Goal: Navigation & Orientation: Find specific page/section

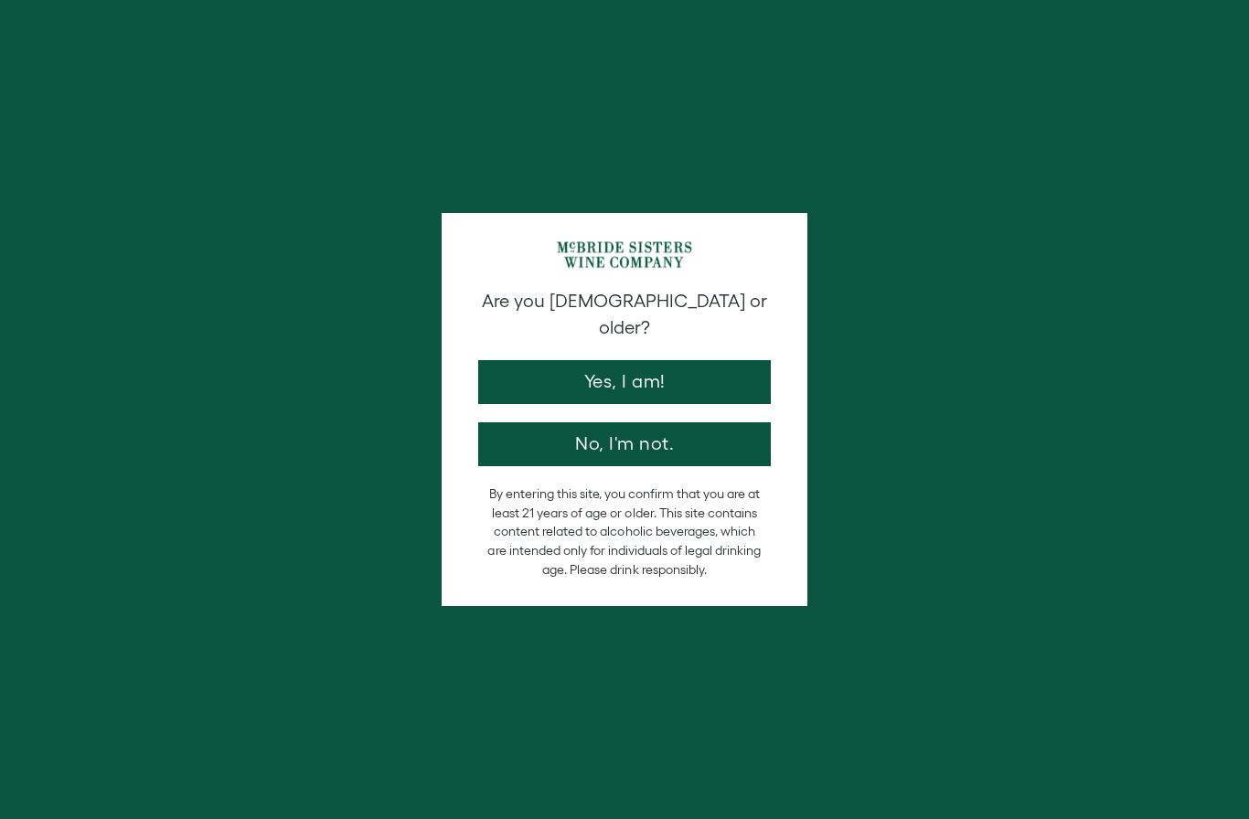
click at [713, 361] on button "Yes, I am!" at bounding box center [624, 382] width 293 height 44
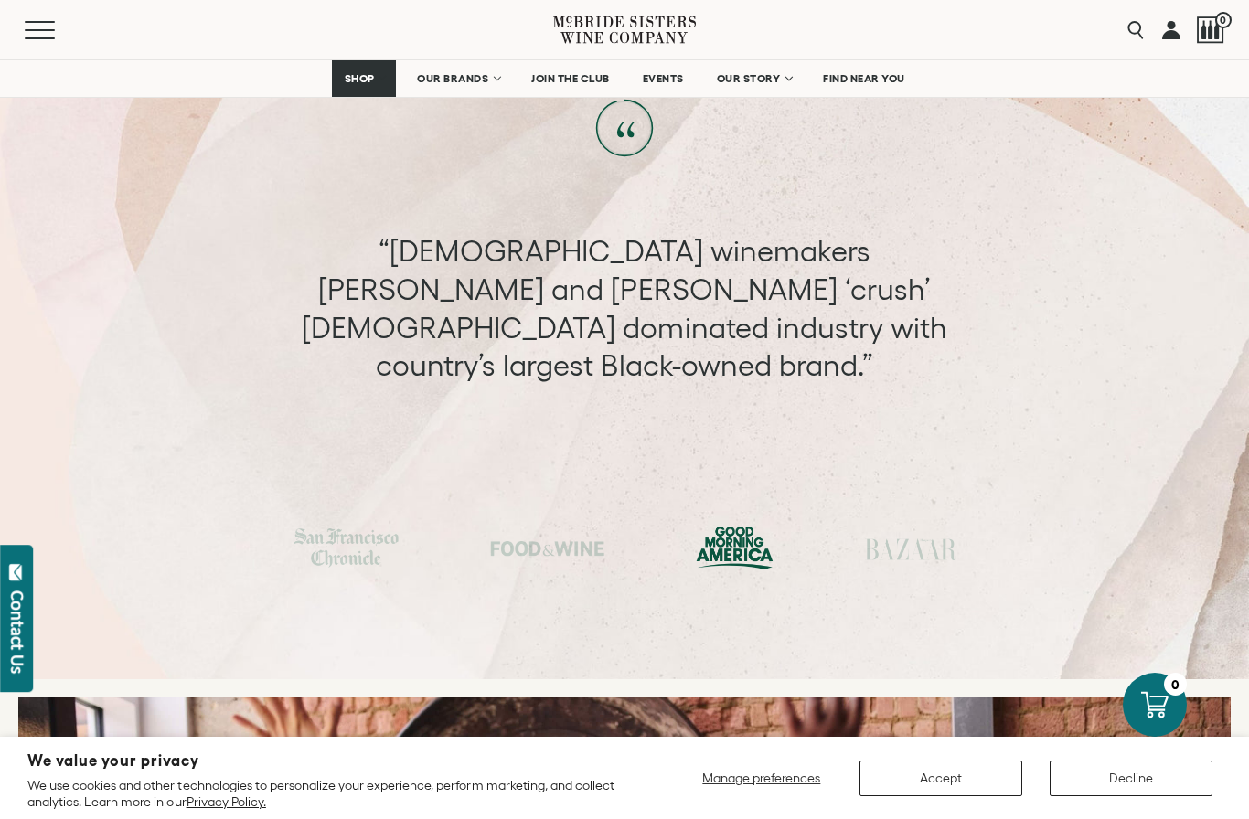
scroll to position [6127, 0]
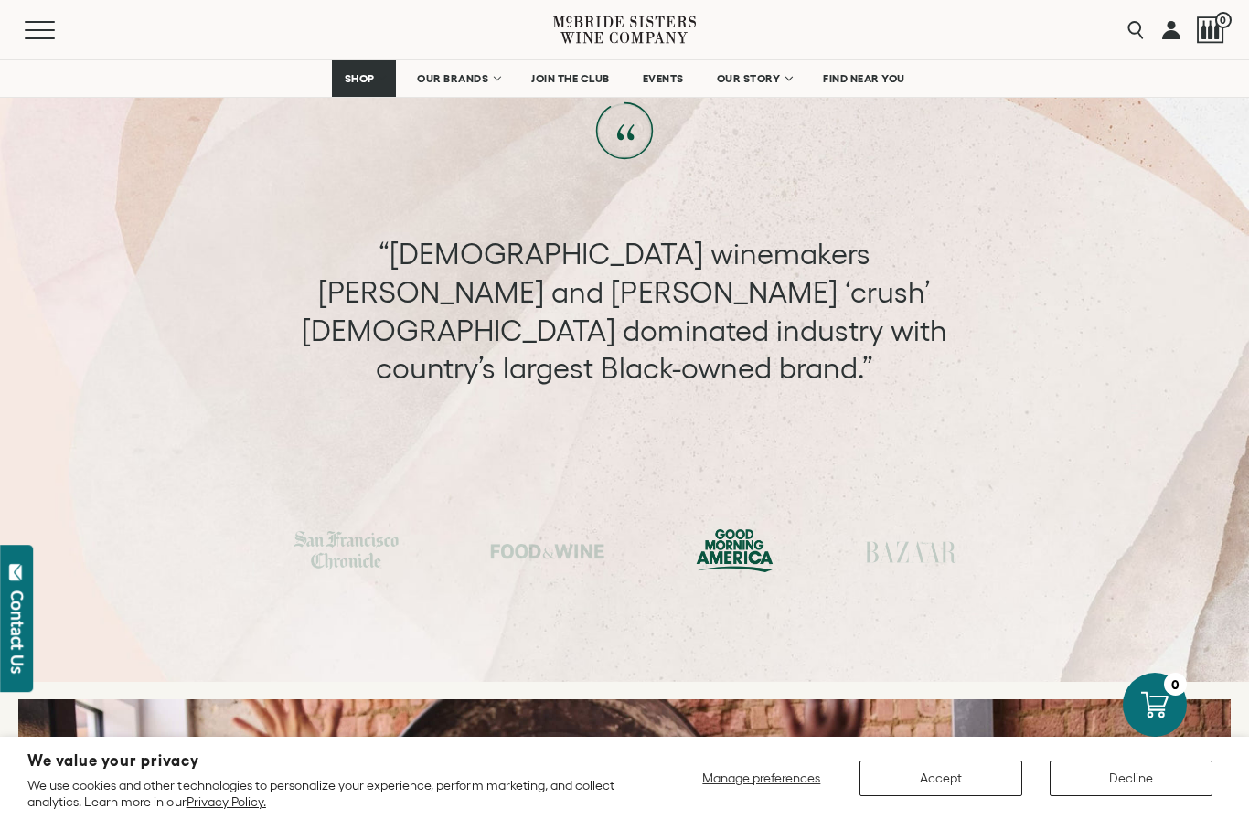
click at [869, 76] on span "FIND NEAR YOU" at bounding box center [864, 78] width 82 height 13
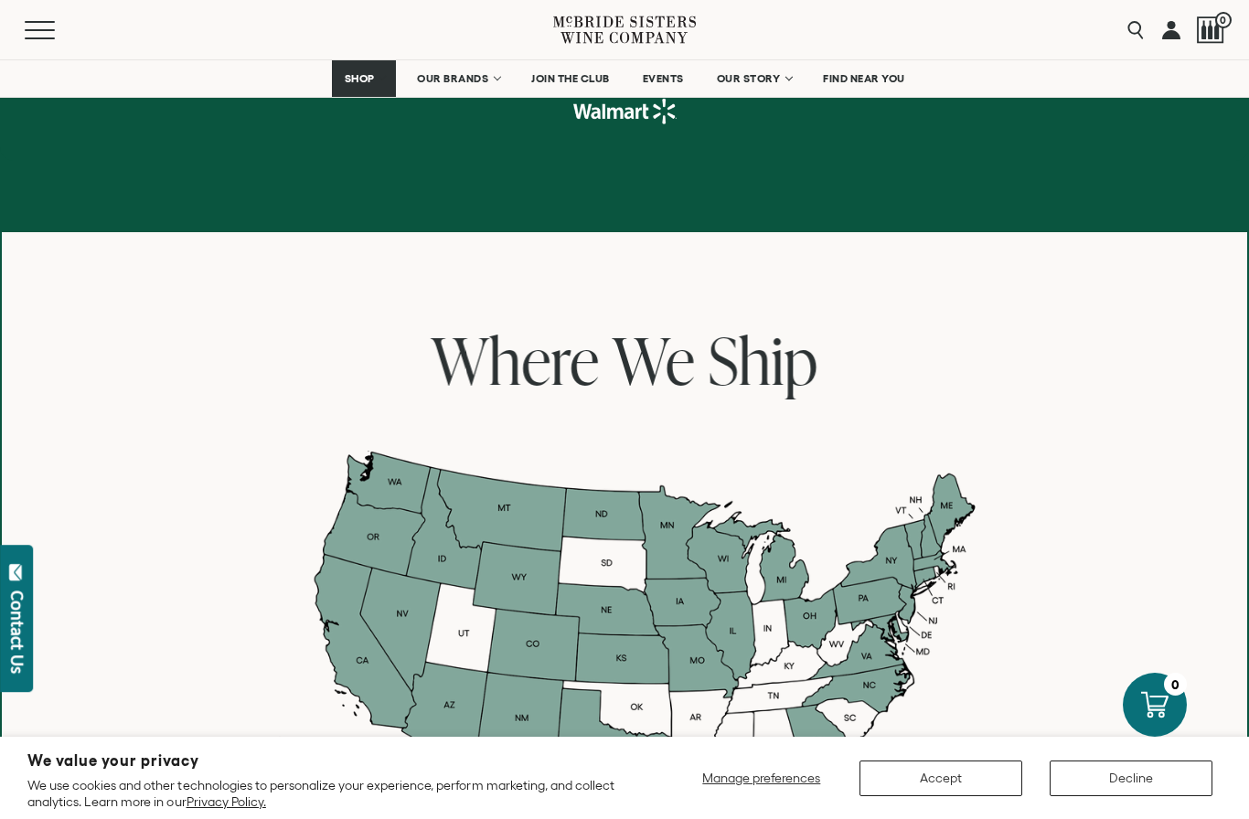
scroll to position [1266, 0]
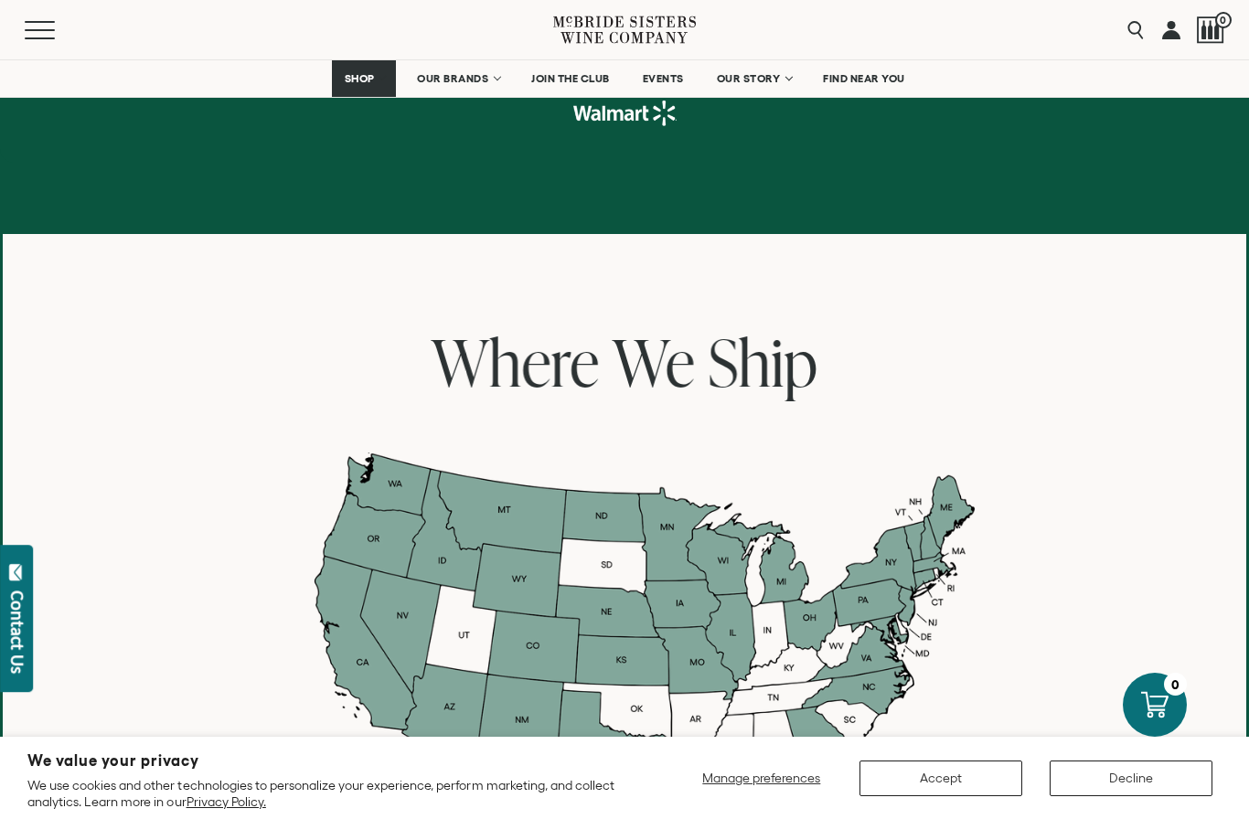
click at [660, 77] on span "EVENTS" at bounding box center [663, 78] width 41 height 13
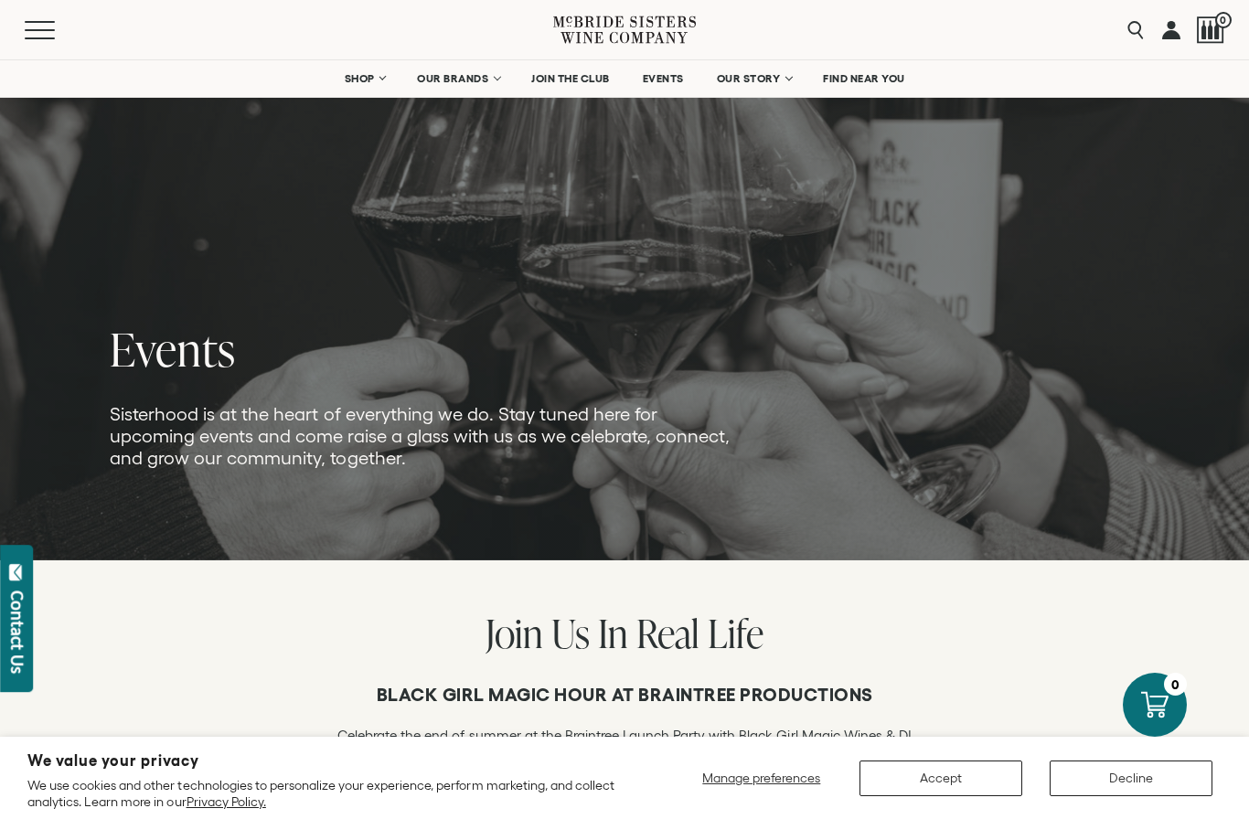
click at [372, 88] on link "SHOP" at bounding box center [364, 78] width 64 height 37
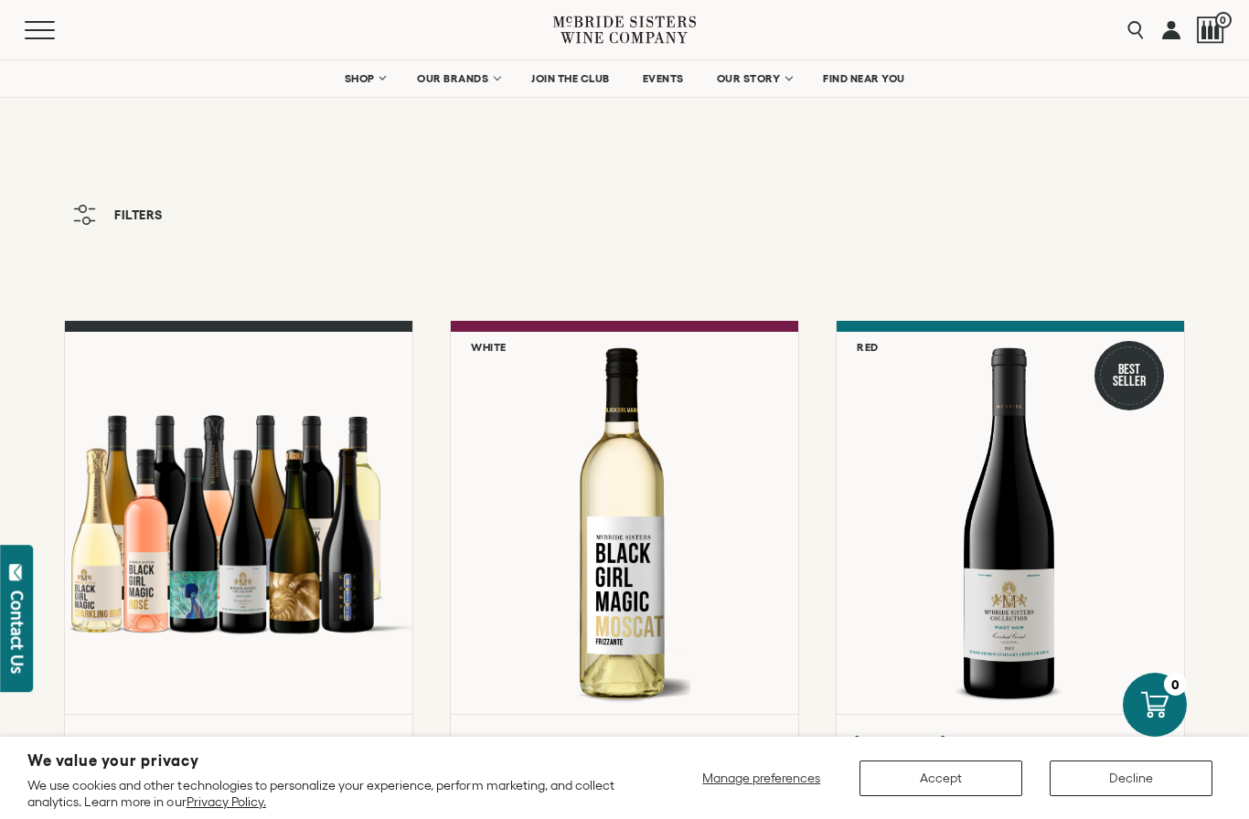
click at [44, 27] on button "Menu" at bounding box center [58, 30] width 66 height 18
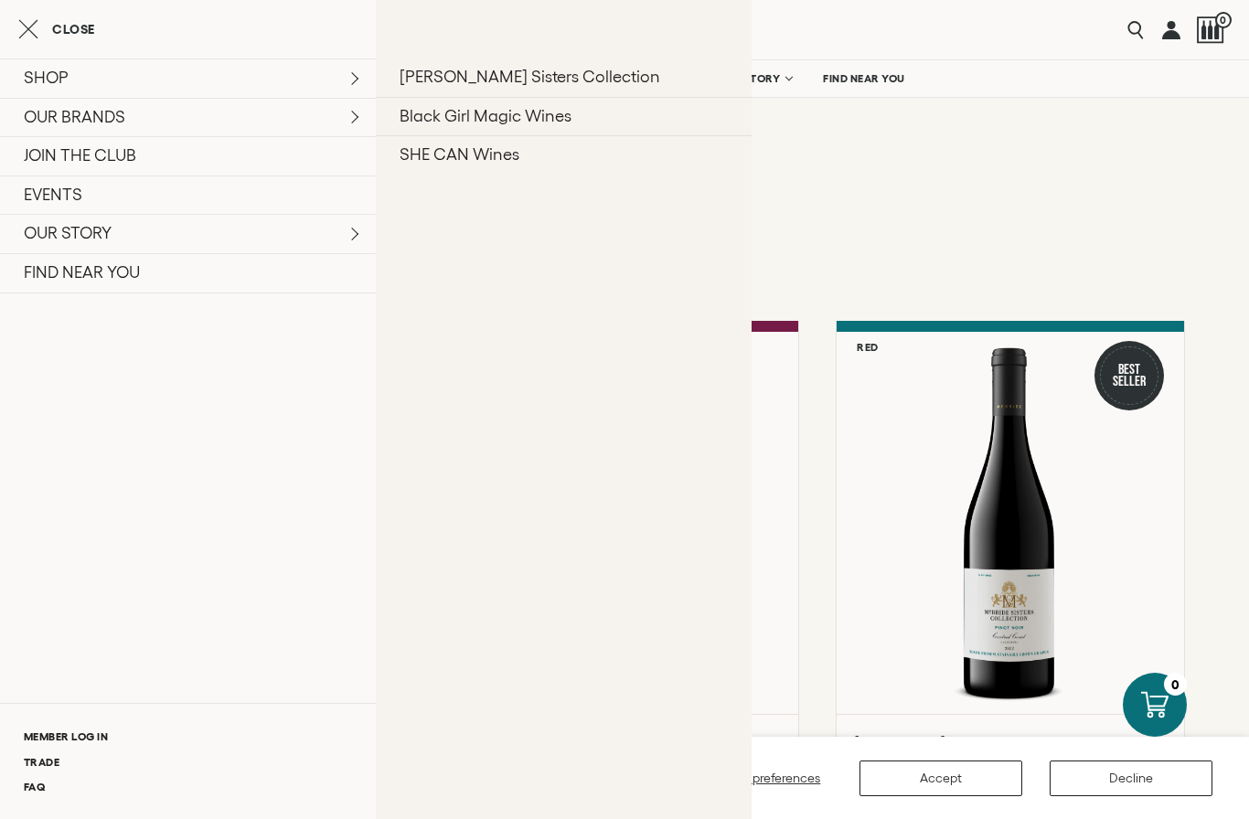
click at [328, 114] on link "OUR BRANDS" at bounding box center [188, 117] width 376 height 39
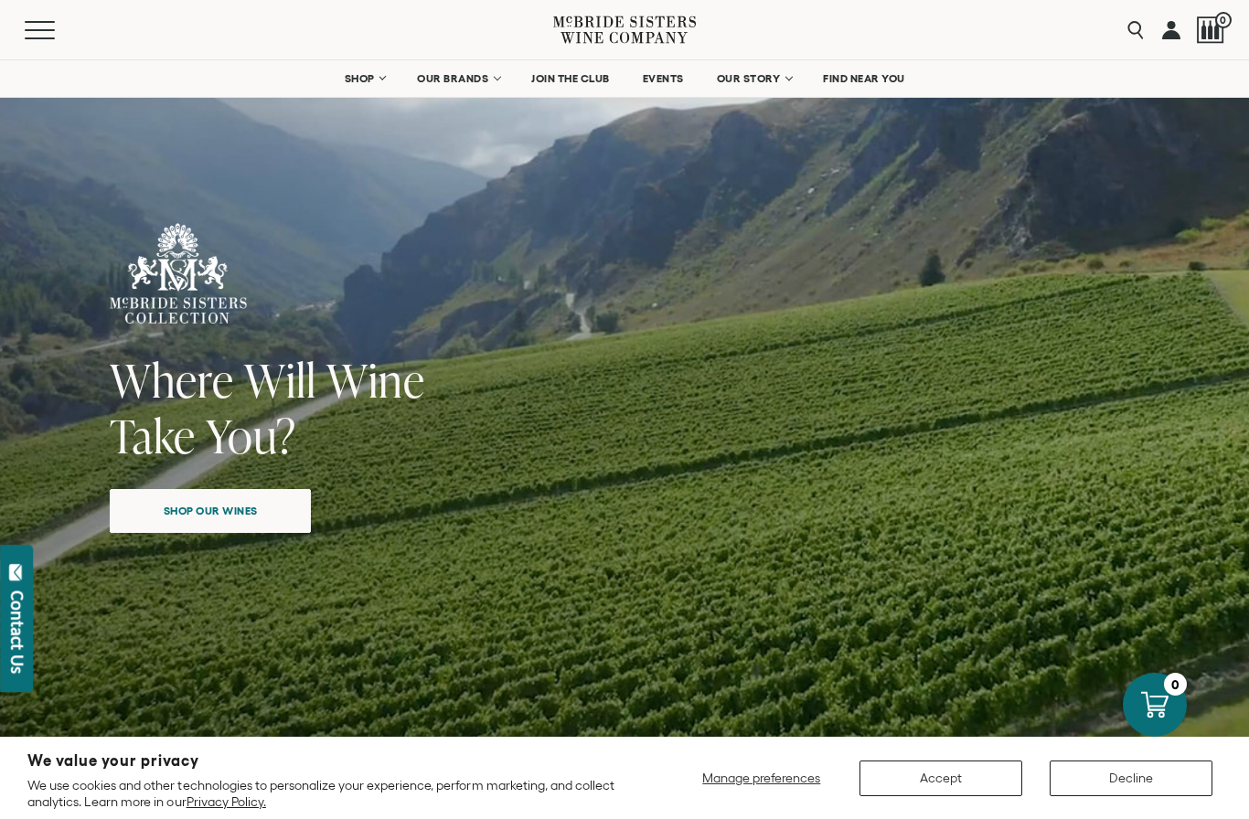
click at [958, 768] on button "Accept" at bounding box center [940, 779] width 163 height 36
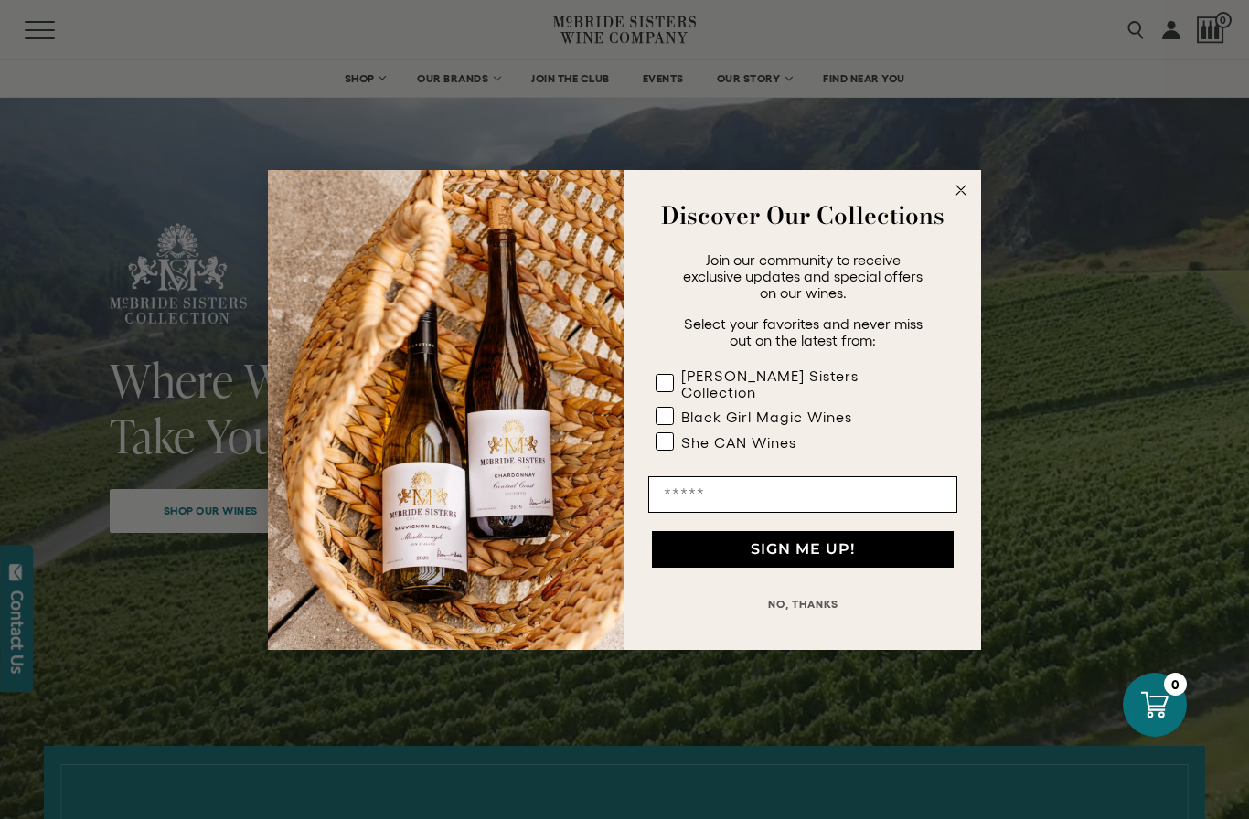
click at [958, 190] on circle "Close dialog" at bounding box center [961, 189] width 21 height 21
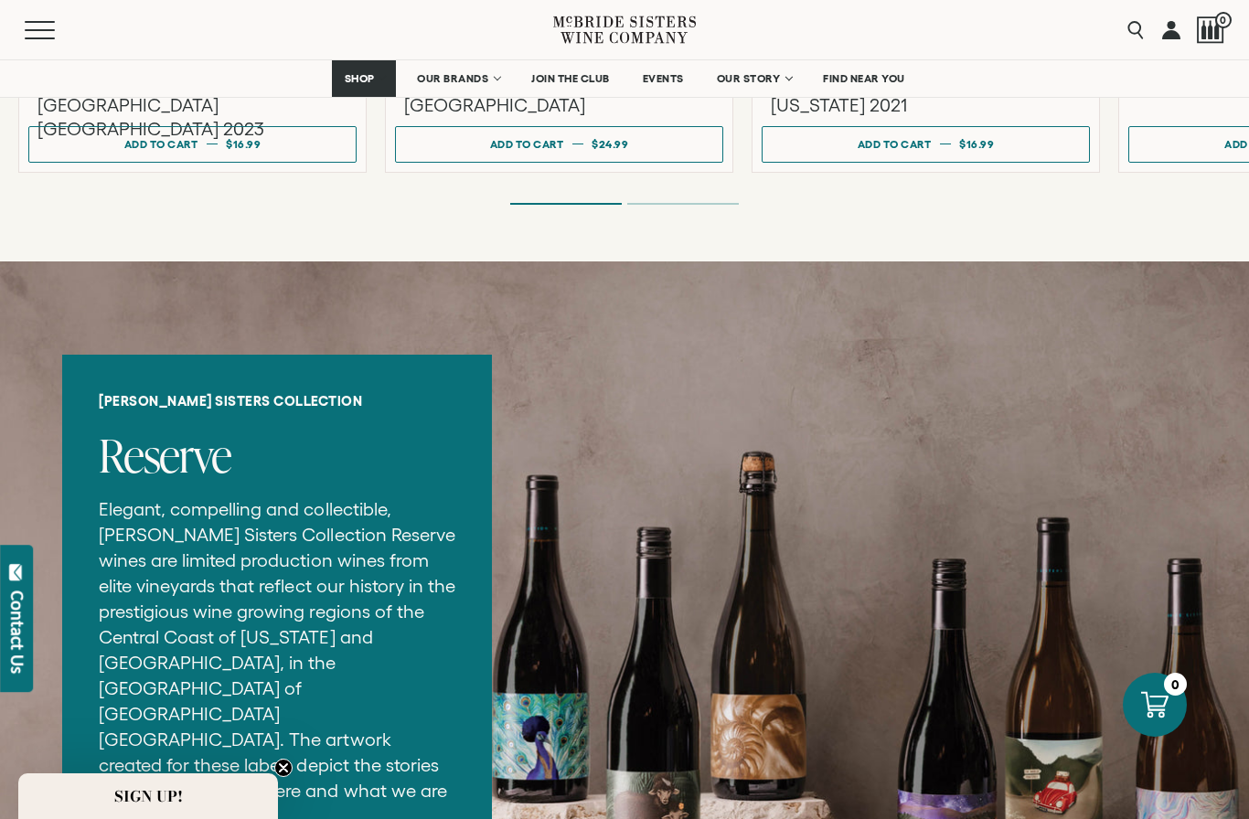
scroll to position [2019, 0]
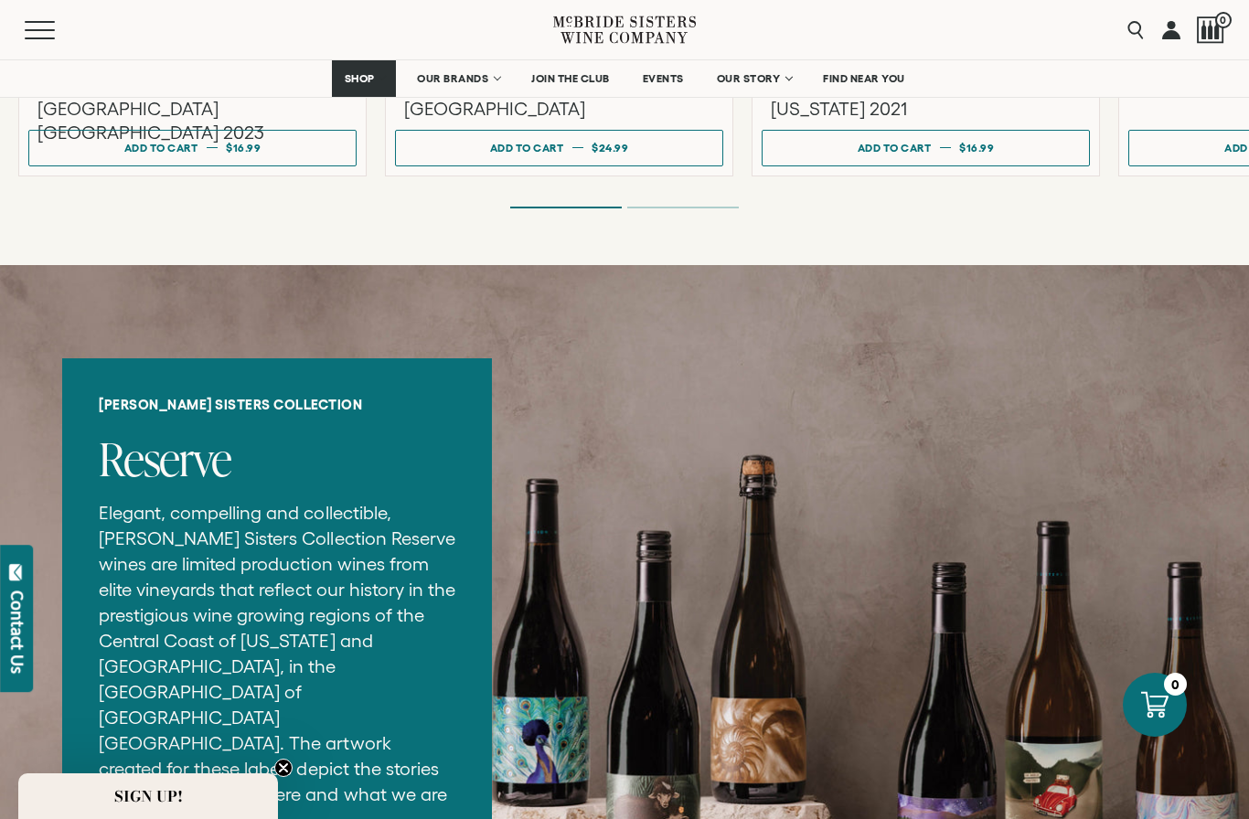
click at [854, 74] on span "FIND NEAR YOU" at bounding box center [864, 78] width 82 height 13
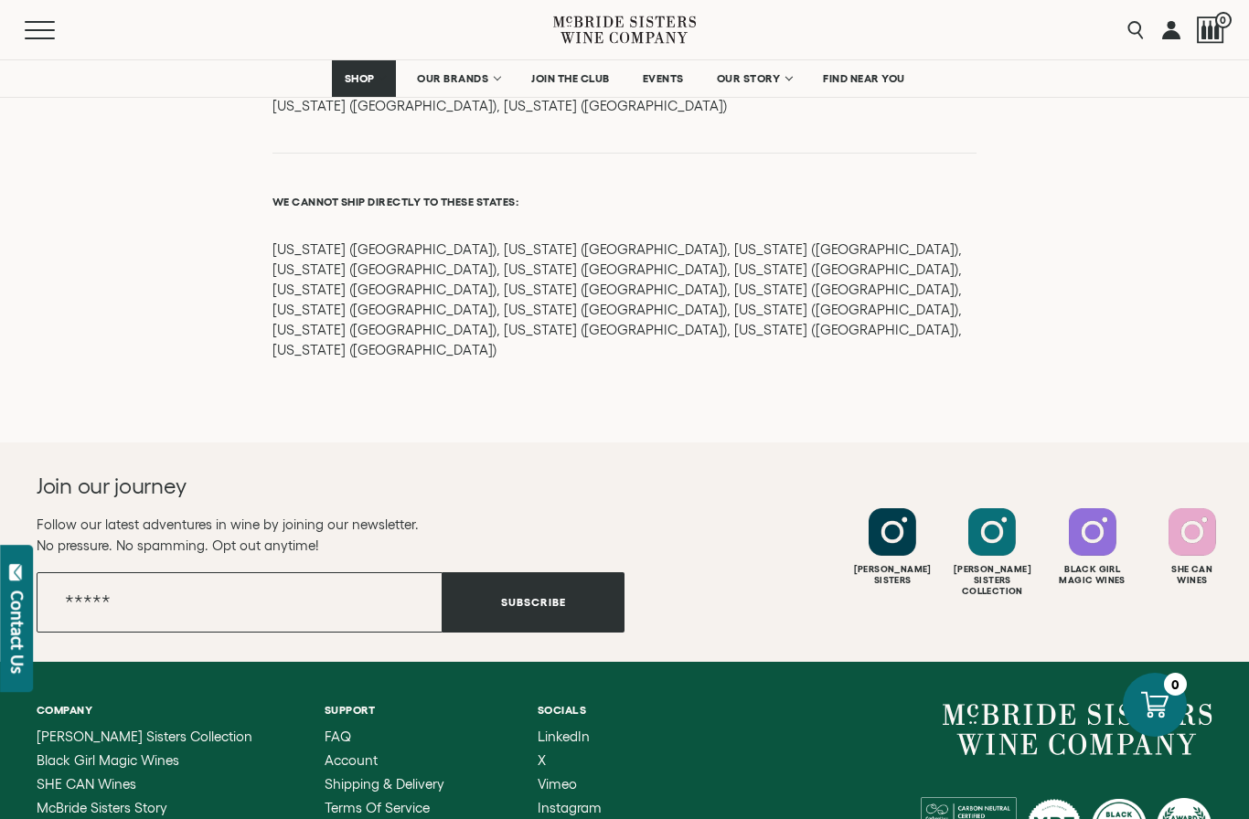
scroll to position [2522, 0]
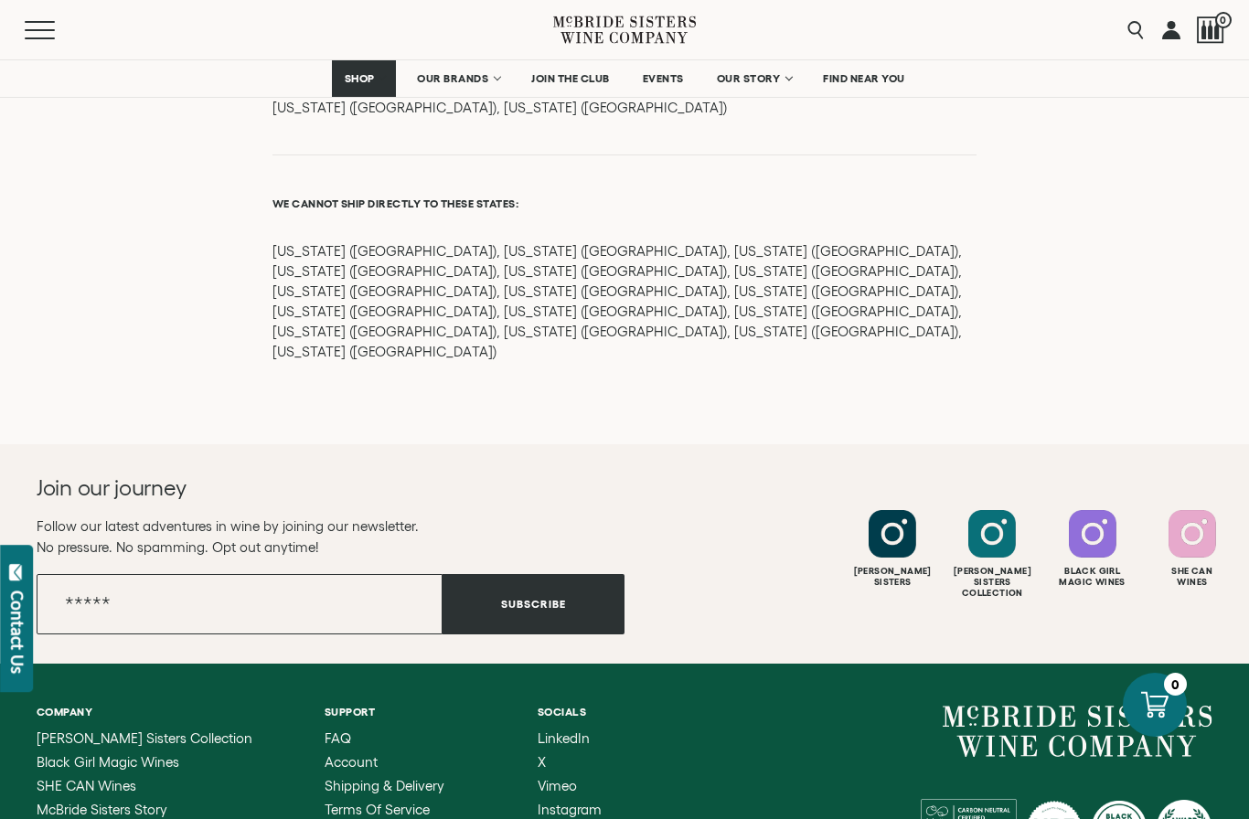
click at [218, 818] on span "McBride Sisters Wine Company" at bounding box center [135, 834] width 197 height 16
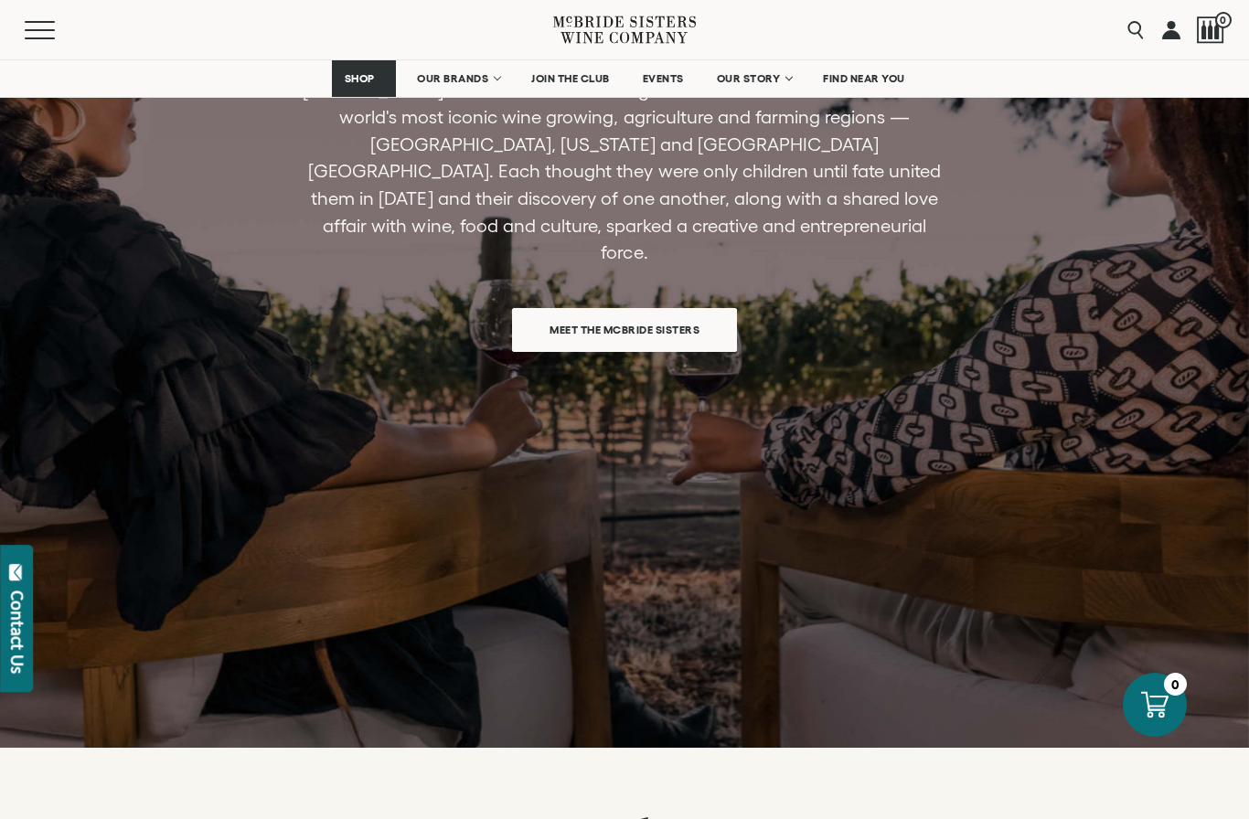
scroll to position [1546, 0]
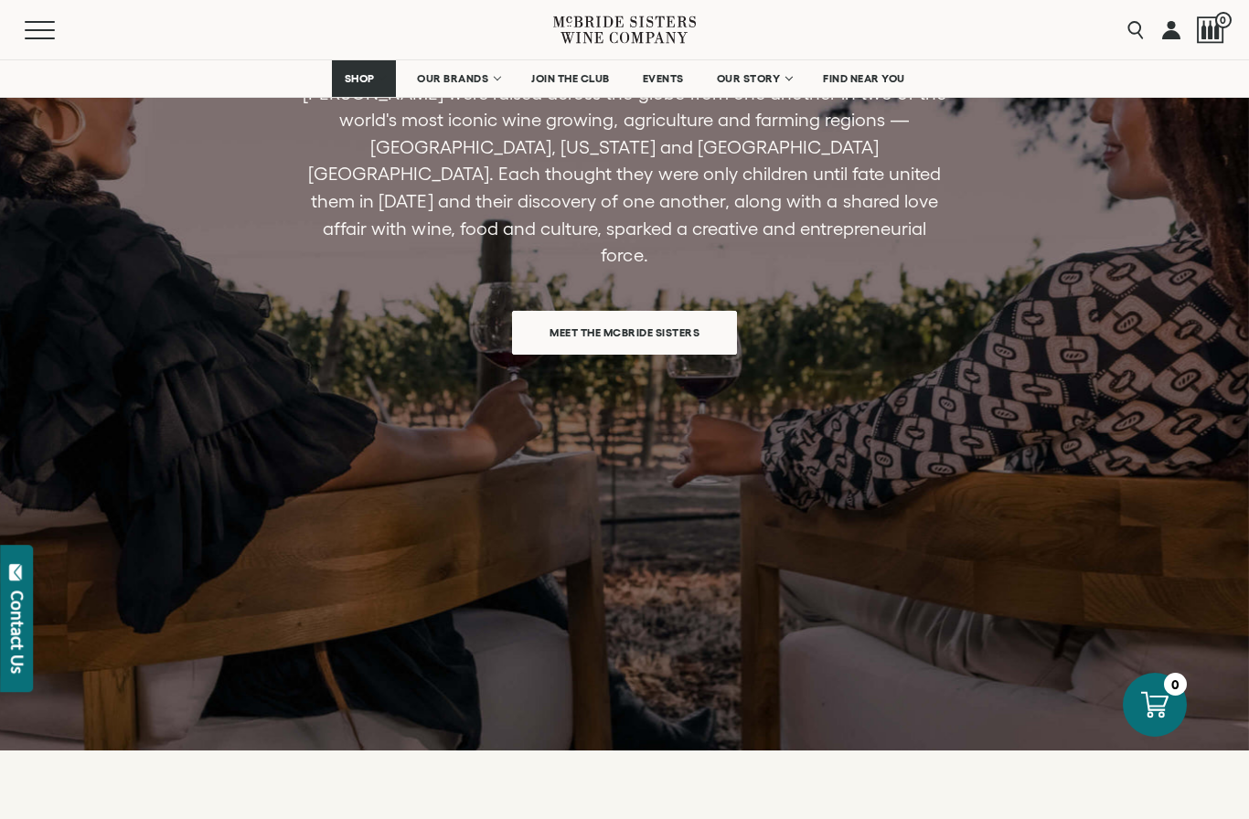
click at [662, 315] on span "Meet the McBride Sisters" at bounding box center [624, 333] width 214 height 36
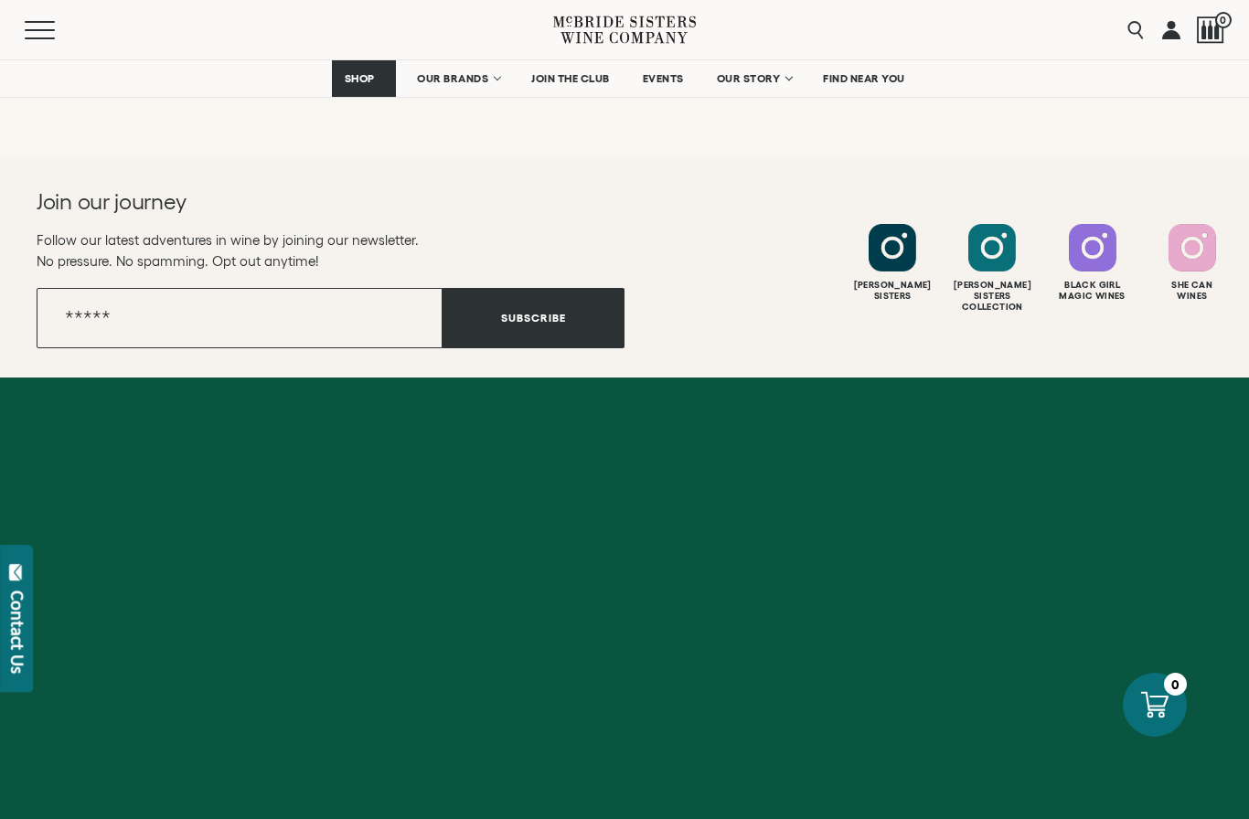
scroll to position [7322, 0]
